Goal: Find specific fact: Find specific fact

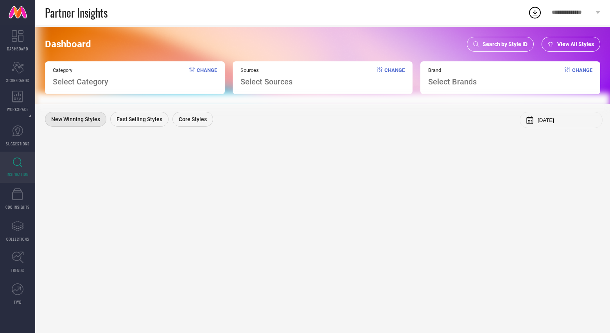
click at [499, 44] on span "Search by Style ID" at bounding box center [504, 44] width 45 height 6
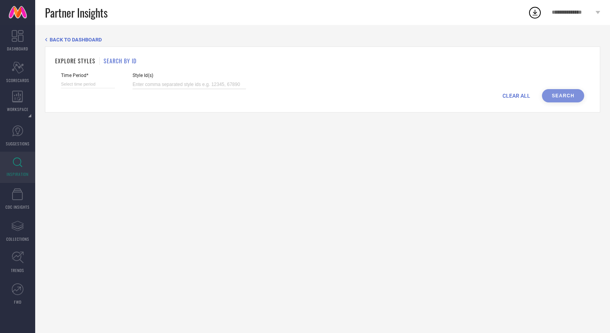
click at [174, 84] on input at bounding box center [189, 84] width 113 height 9
paste input "26959314 24403208 30141663 24837416 24828520 30141664 24403248 24837410 2483741…"
type input "26959314 24403208 30141663 24837416 24828520 30141664 24403248 24837410 2483741…"
select select "7"
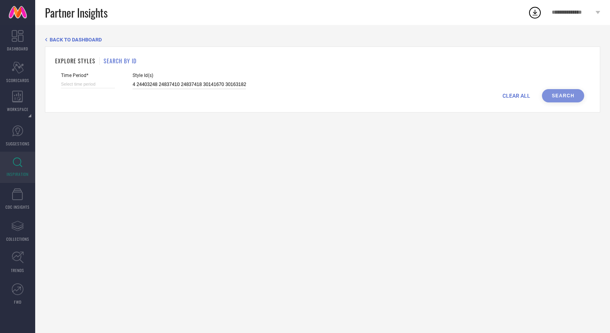
select select "2025"
select select "8"
select select "2025"
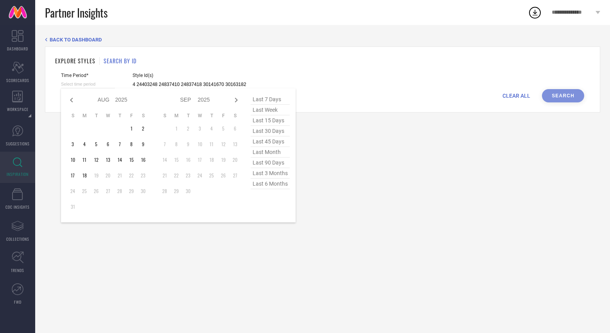
click at [89, 83] on input at bounding box center [88, 84] width 54 height 8
type input "26959314 24403208 30141663 24837416 24828520 30141664 24403248 24837410 2483741…"
click at [266, 185] on span "last 6 months" at bounding box center [270, 184] width 39 height 11
type input "[DATE] to [DATE]"
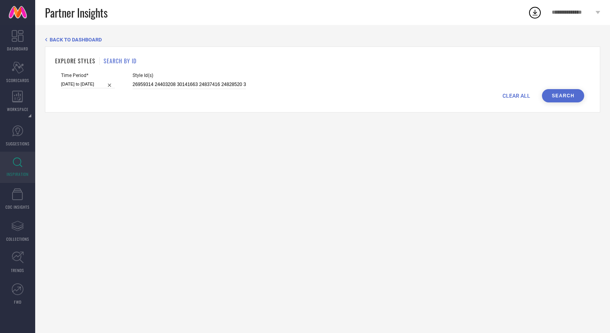
click at [563, 88] on div "Time Period* [DATE] to [DATE] Style Id(s) 26959314 24403208 30141663 24837416 2…" at bounding box center [322, 81] width 523 height 16
click at [560, 97] on button "Search" at bounding box center [563, 95] width 42 height 13
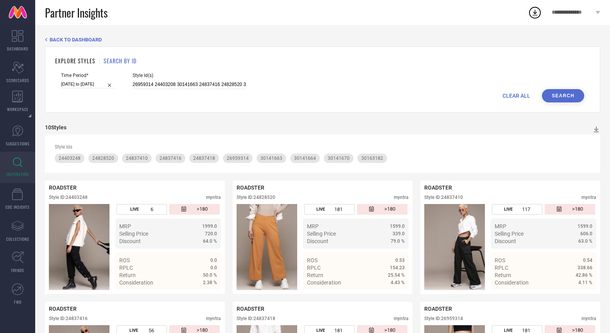
scroll to position [68, 0]
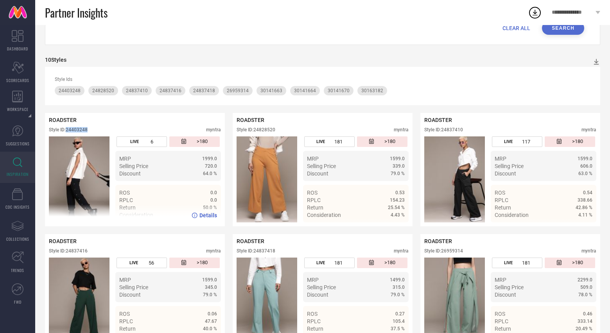
drag, startPoint x: 68, startPoint y: 130, endPoint x: 100, endPoint y: 129, distance: 31.7
click at [100, 129] on div "Style ID: 24403248 myntra" at bounding box center [135, 131] width 172 height 9
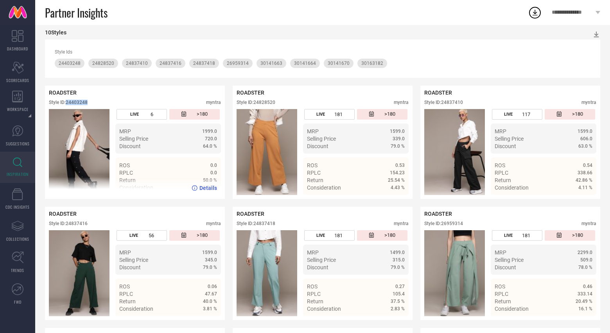
scroll to position [96, 0]
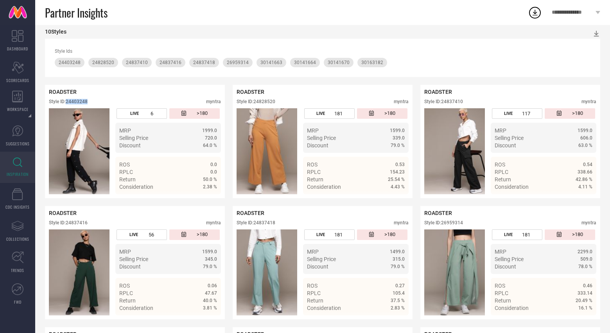
drag, startPoint x: 255, startPoint y: 102, endPoint x: 170, endPoint y: 56, distance: 96.2
click at [176, 59] on div "10 Styles Style Ids 24403248 24828520 24837410 24837416 24837418 26959314 30141…" at bounding box center [322, 295] width 555 height 533
click at [307, 95] on div "ROADSTER Style ID: 24828520 myntra" at bounding box center [323, 99] width 172 height 20
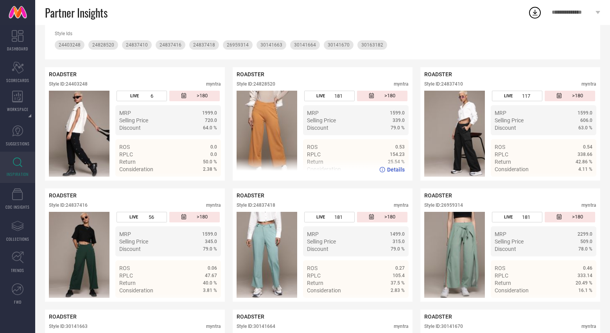
scroll to position [116, 0]
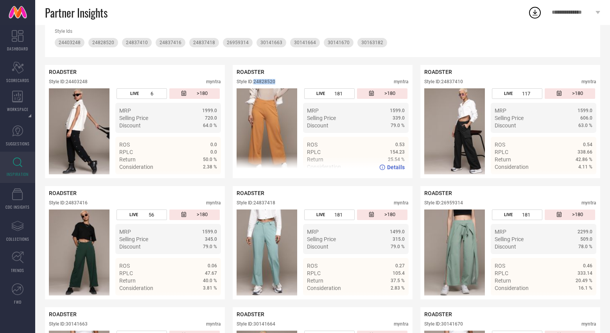
drag, startPoint x: 255, startPoint y: 83, endPoint x: 289, endPoint y: 81, distance: 34.1
click at [289, 81] on div "Style ID: 24828520 myntra" at bounding box center [323, 83] width 172 height 9
copy div "24828520"
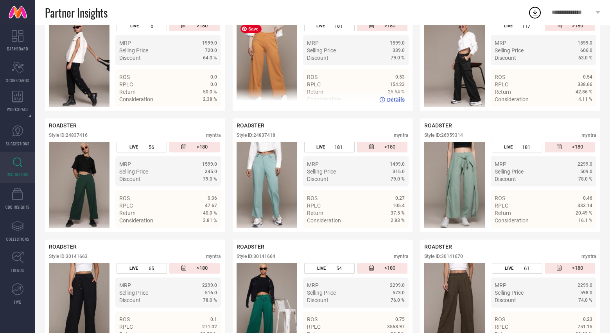
scroll to position [184, 0]
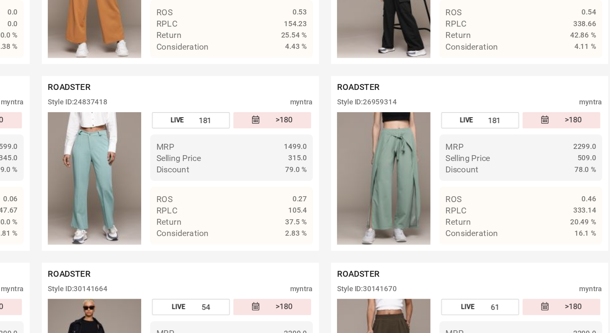
click at [525, 240] on div "ROADSTER Style ID: 30141670 myntra LIVE 61 >180 MRP 2299.0 Selling Price 598.0 …" at bounding box center [510, 295] width 180 height 113
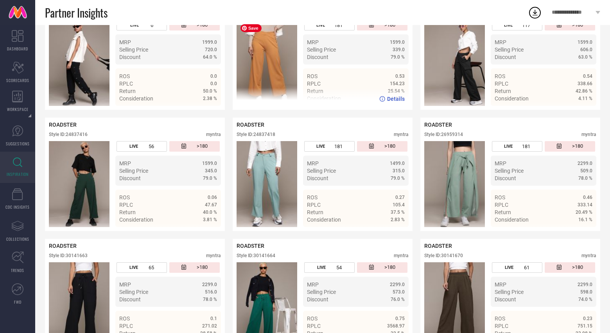
scroll to position [0, 0]
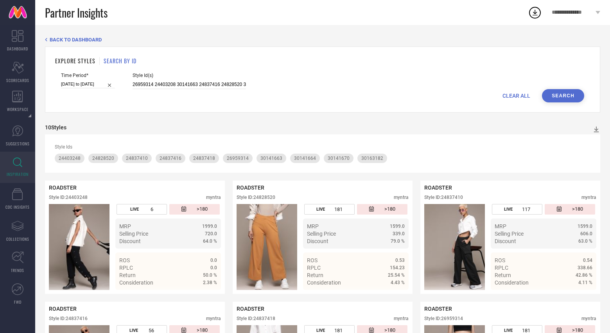
click at [556, 95] on button "Search" at bounding box center [563, 95] width 42 height 13
click at [221, 84] on input "26959314 24403208 30141663 24837416 24828520 30141664 24403248 24837410 2483741…" at bounding box center [189, 84] width 113 height 9
paste input "30163166 24403194 30141661 30163177 26959296 30141658 17398642 26959284 2770914…"
type input "30163166 24403194 30141661 30163177 26959296 30141658 17398642 26959284 2770914…"
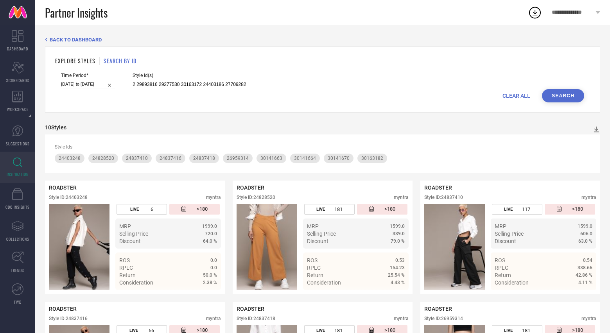
click at [566, 96] on button "Search" at bounding box center [563, 95] width 42 height 13
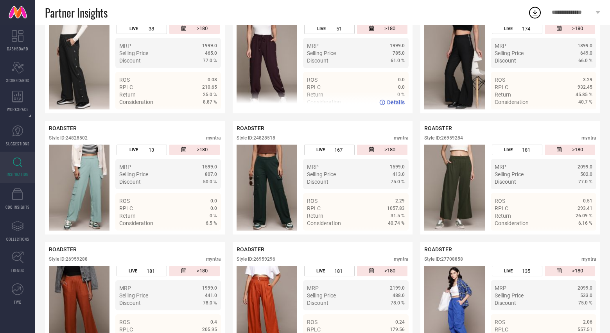
scroll to position [451, 0]
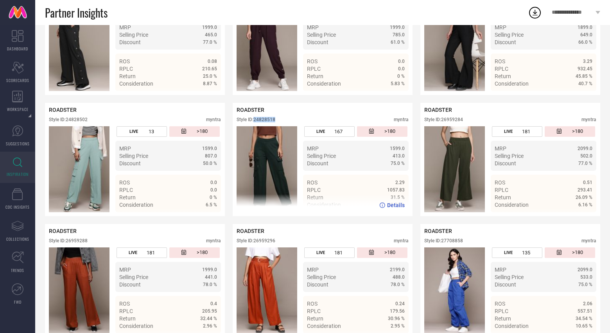
drag, startPoint x: 255, startPoint y: 118, endPoint x: 281, endPoint y: 118, distance: 25.8
click at [281, 118] on div "Style ID: 24828518 myntra" at bounding box center [323, 121] width 172 height 9
copy div "24828518"
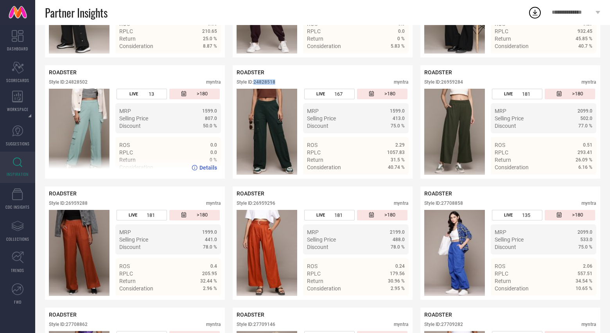
scroll to position [490, 0]
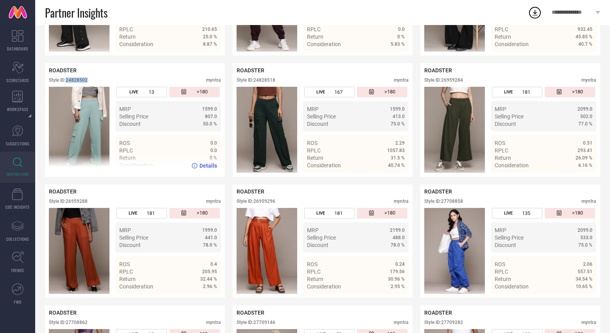
drag, startPoint x: 66, startPoint y: 79, endPoint x: 99, endPoint y: 79, distance: 33.2
click at [99, 79] on div "Style ID: 24828502 myntra" at bounding box center [135, 81] width 172 height 9
click at [84, 79] on div "Style ID: 24828502" at bounding box center [68, 79] width 39 height 5
drag, startPoint x: 67, startPoint y: 80, endPoint x: 101, endPoint y: 79, distance: 34.4
click at [102, 79] on div "Style ID: 24828502 myntra" at bounding box center [135, 81] width 172 height 9
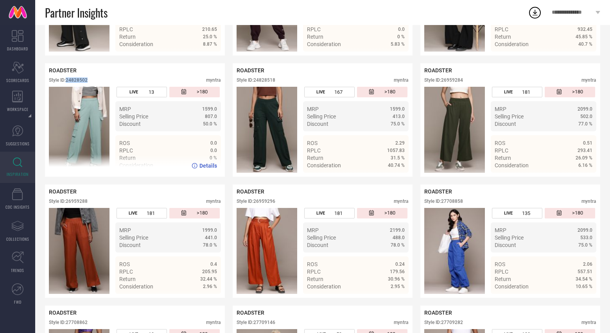
copy div "24828502"
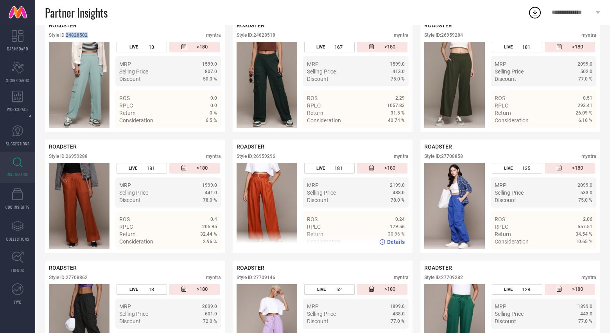
scroll to position [554, 0]
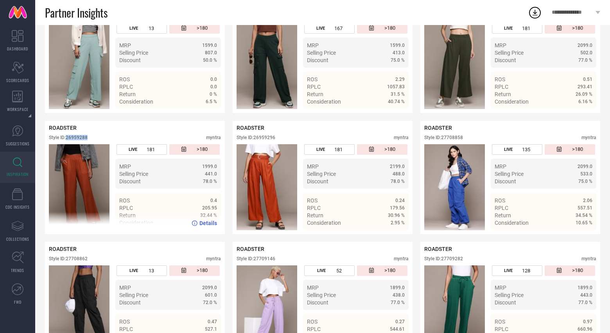
drag, startPoint x: 68, startPoint y: 139, endPoint x: 113, endPoint y: 139, distance: 45.0
click at [113, 139] on div "Style ID: 26959288 myntra" at bounding box center [135, 139] width 172 height 9
copy div "26959288"
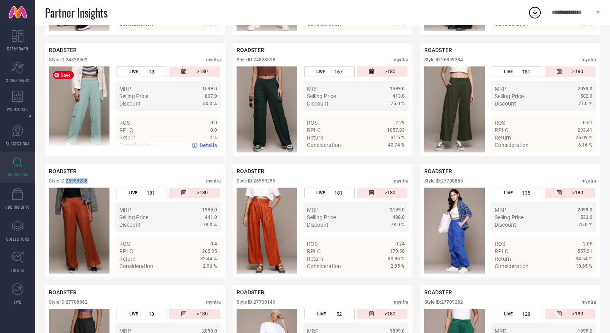
scroll to position [511, 0]
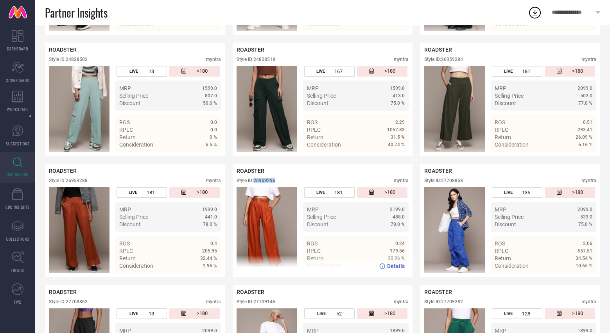
drag, startPoint x: 256, startPoint y: 182, endPoint x: 286, endPoint y: 181, distance: 30.5
click at [287, 181] on div "Style ID: 26959296 myntra" at bounding box center [323, 182] width 172 height 9
copy div "26959296"
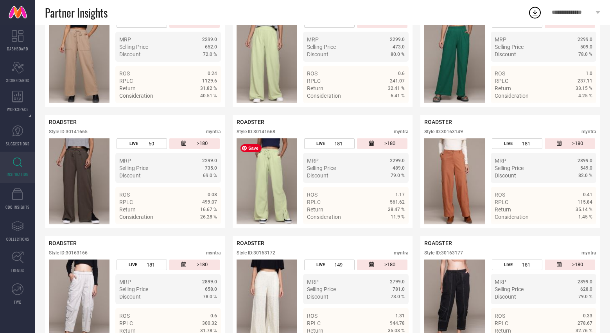
scroll to position [1075, 0]
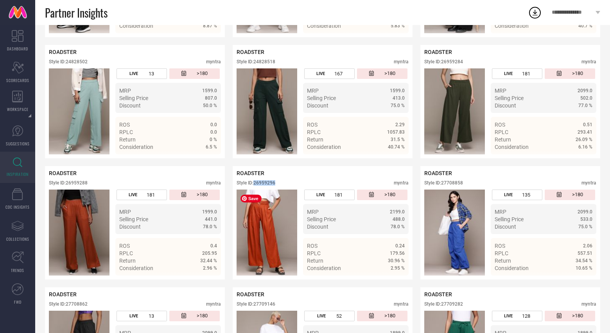
copy div "26959296"
